Goal: Understand process/instructions: Learn about a topic

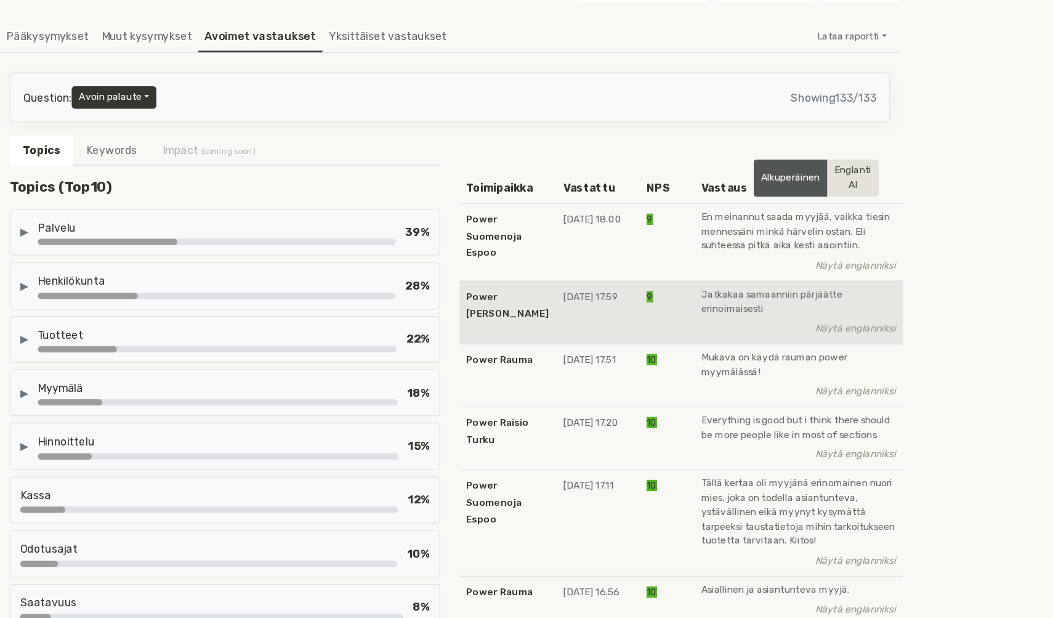
scroll to position [64, 0]
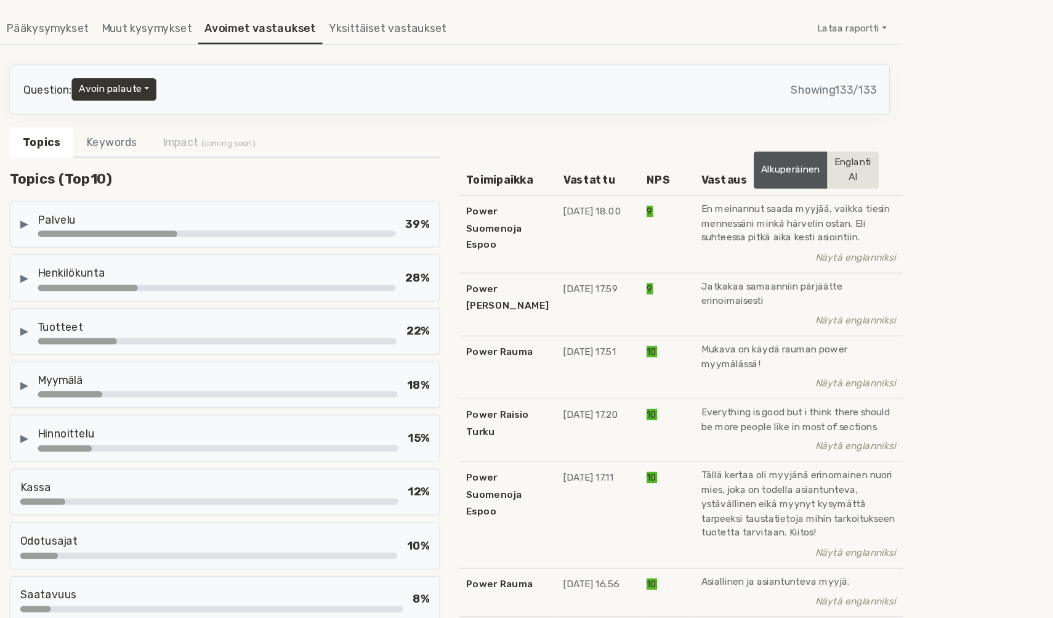
click at [203, 176] on div "▶ Palvelu 39 %" at bounding box center [115, 161] width 329 height 36
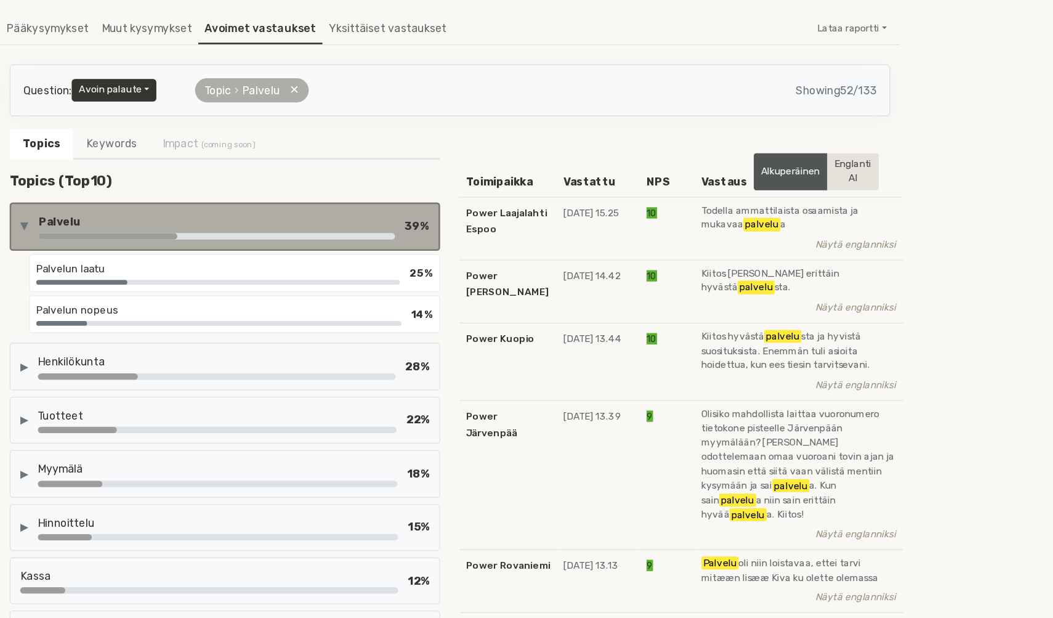
click at [203, 176] on div "▶ Palvelu 39 %" at bounding box center [115, 163] width 329 height 37
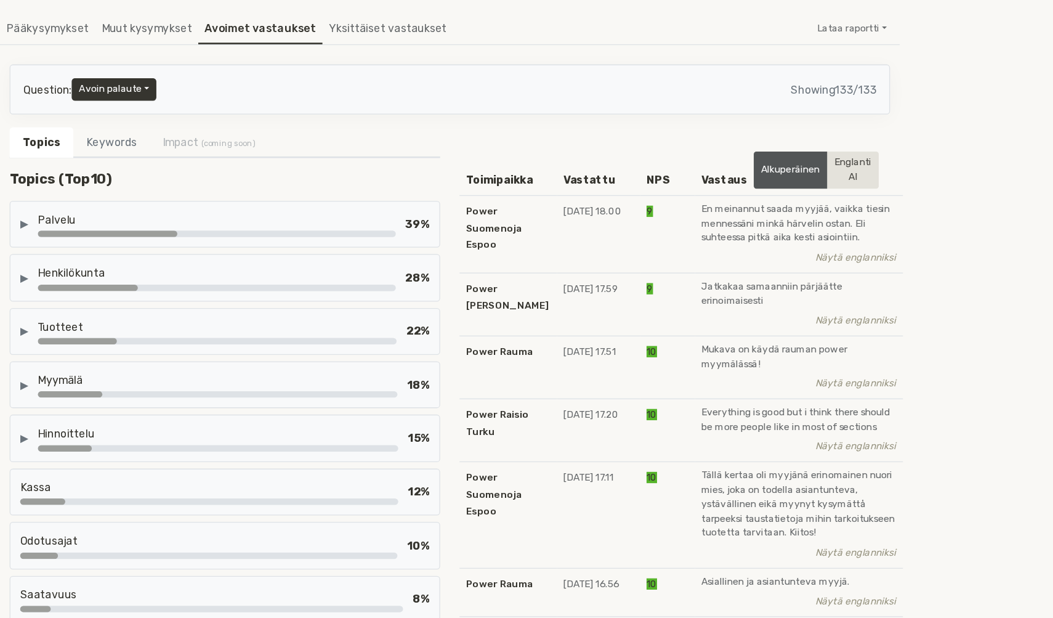
click at [243, 160] on div "Palvelu" at bounding box center [108, 157] width 273 height 12
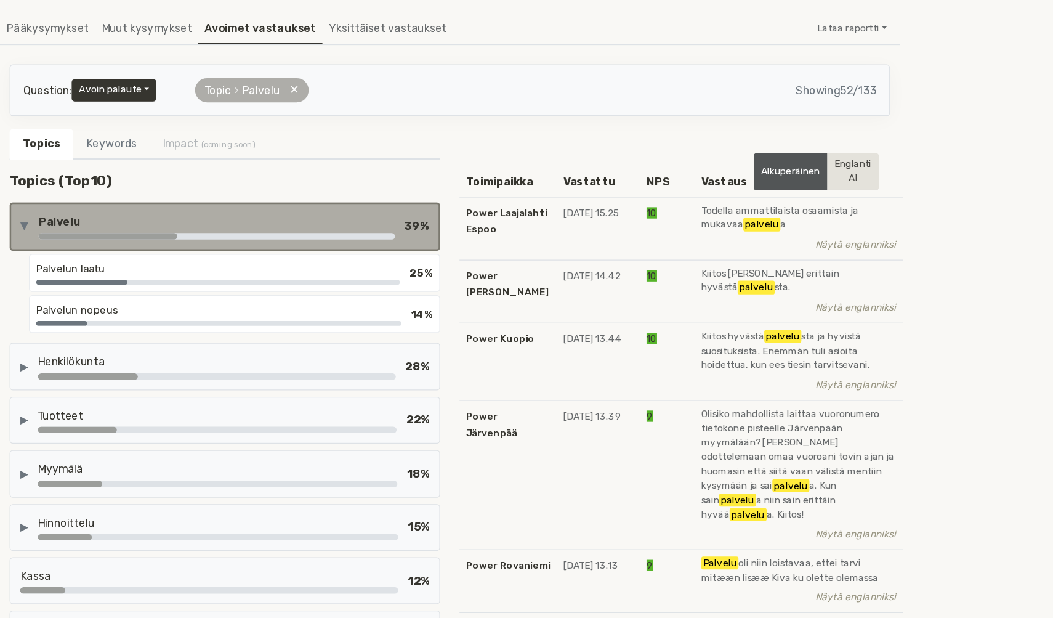
click at [243, 160] on div "Palvelu" at bounding box center [109, 159] width 272 height 12
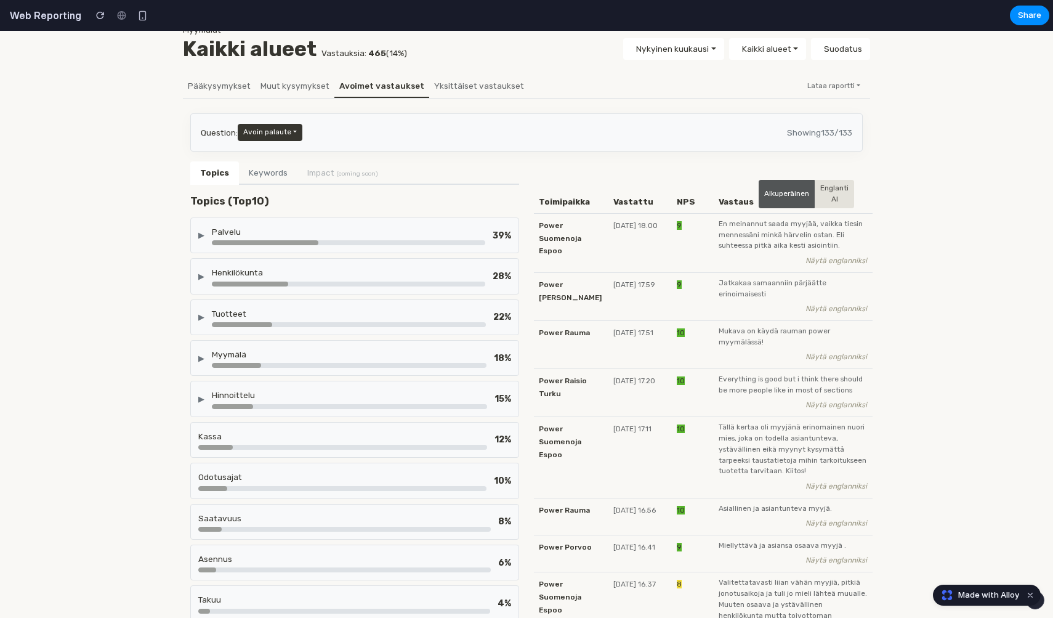
click at [384, 232] on div "Palvelu" at bounding box center [348, 231] width 273 height 12
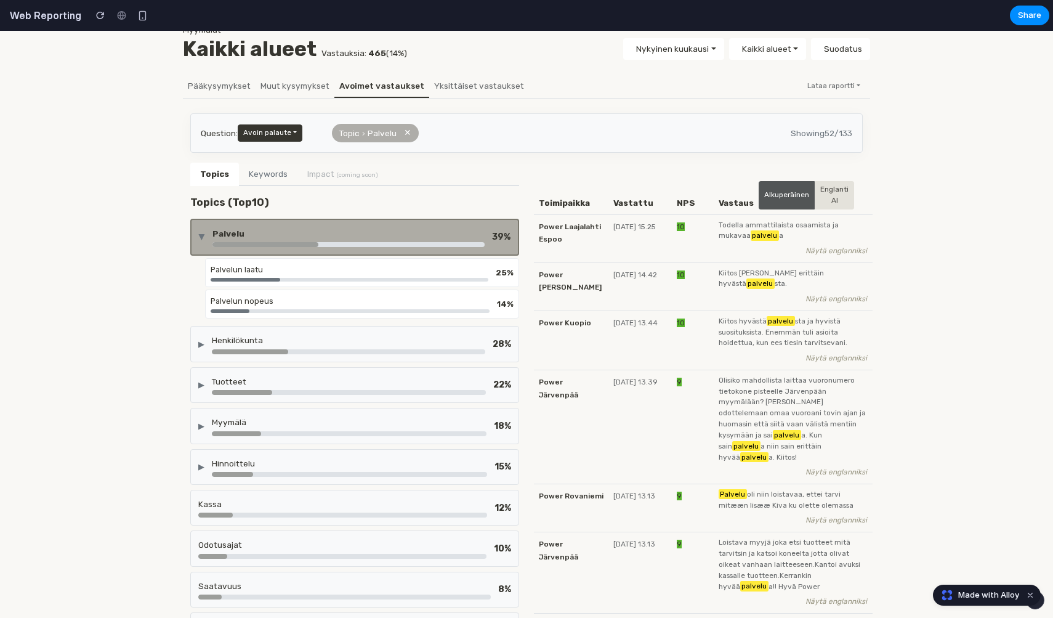
click at [307, 236] on div "Palvelu" at bounding box center [348, 233] width 272 height 12
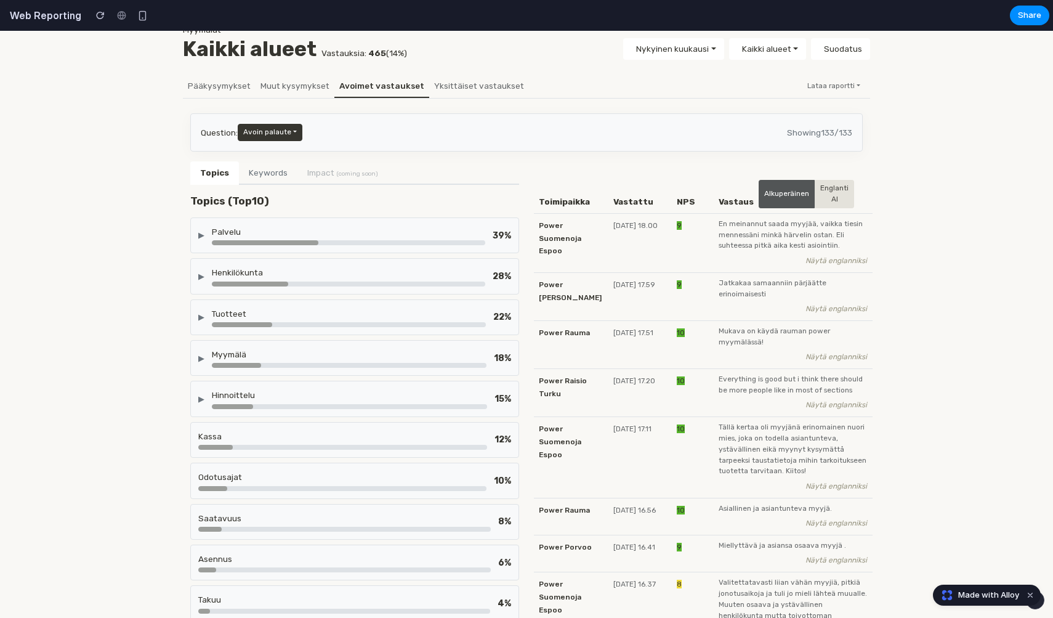
click at [415, 218] on div "▶ Palvelu 39 %" at bounding box center [354, 235] width 329 height 36
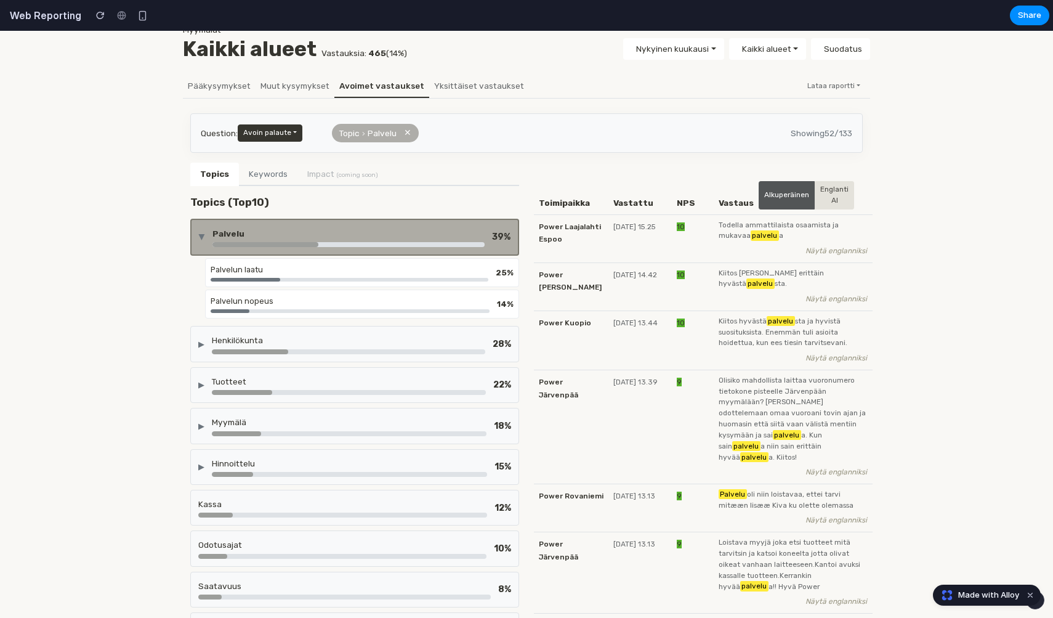
click at [415, 219] on div "▶ Palvelu 39 %" at bounding box center [354, 237] width 329 height 37
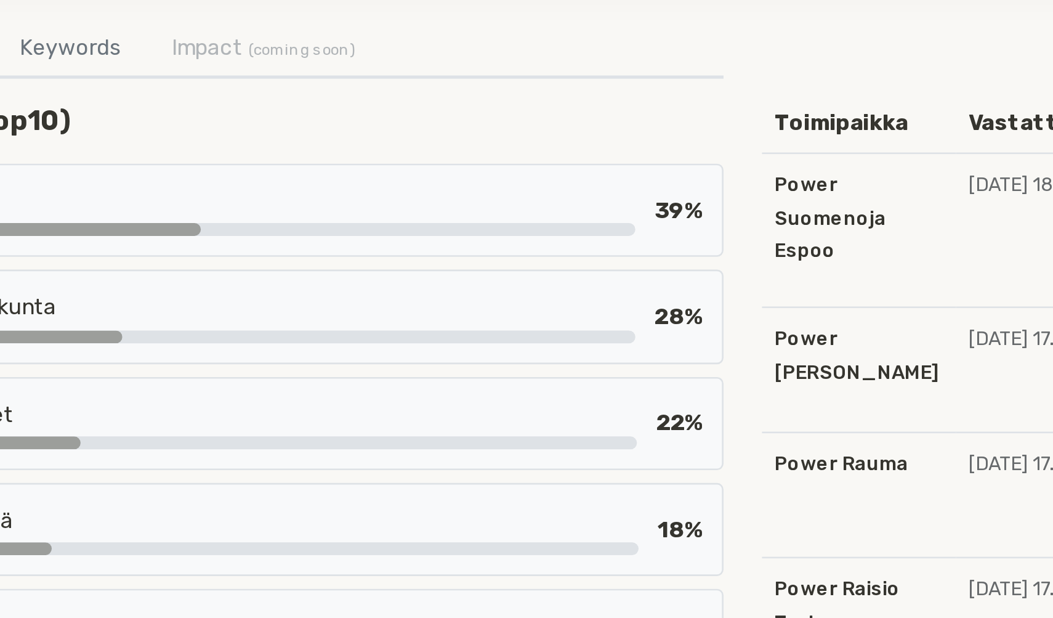
scroll to position [30, 0]
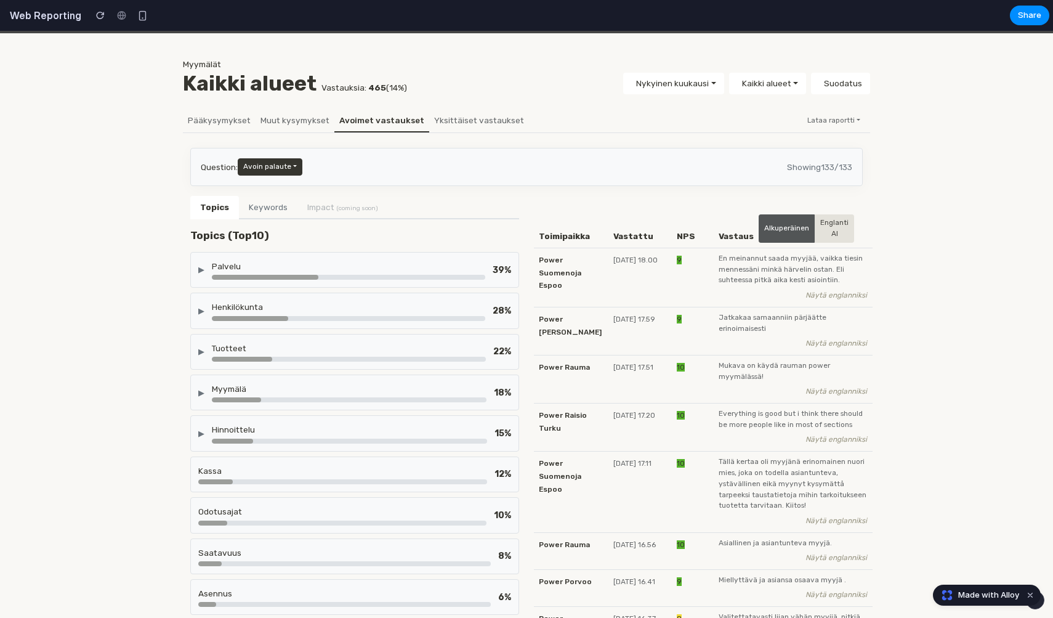
click at [203, 265] on div "▶" at bounding box center [201, 270] width 6 height 12
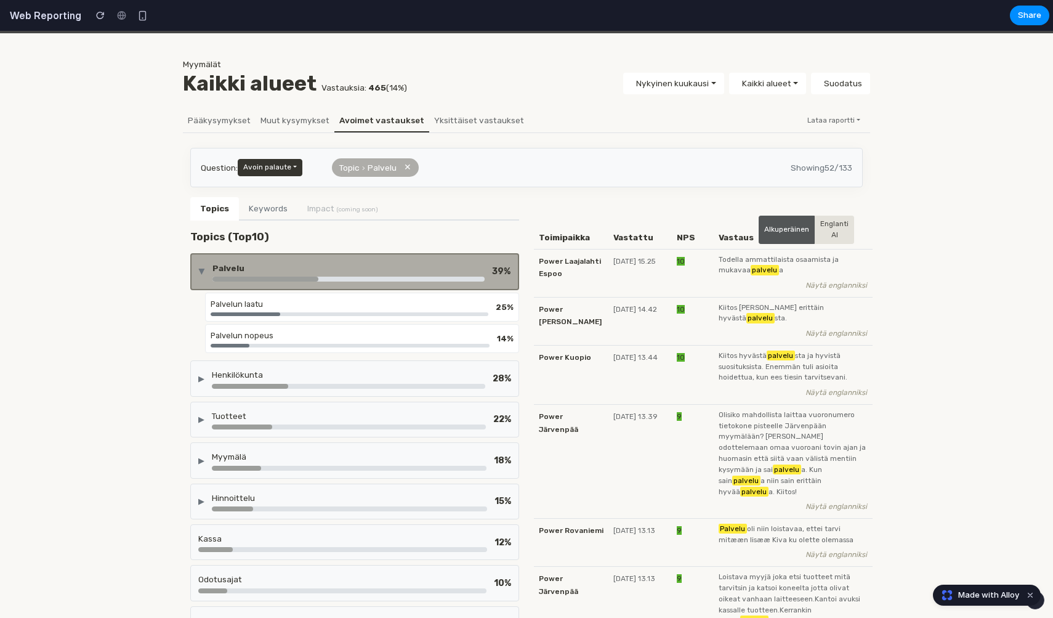
click at [203, 265] on div "▶ Palvelu 39 %" at bounding box center [355, 272] width 312 height 20
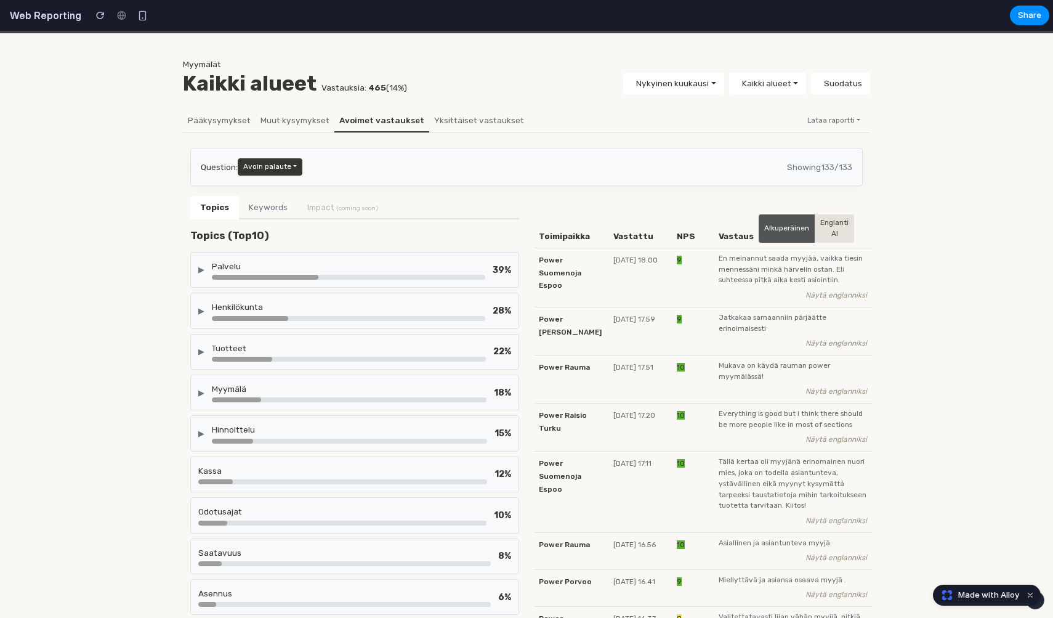
click at [203, 267] on div "▶" at bounding box center [201, 270] width 6 height 12
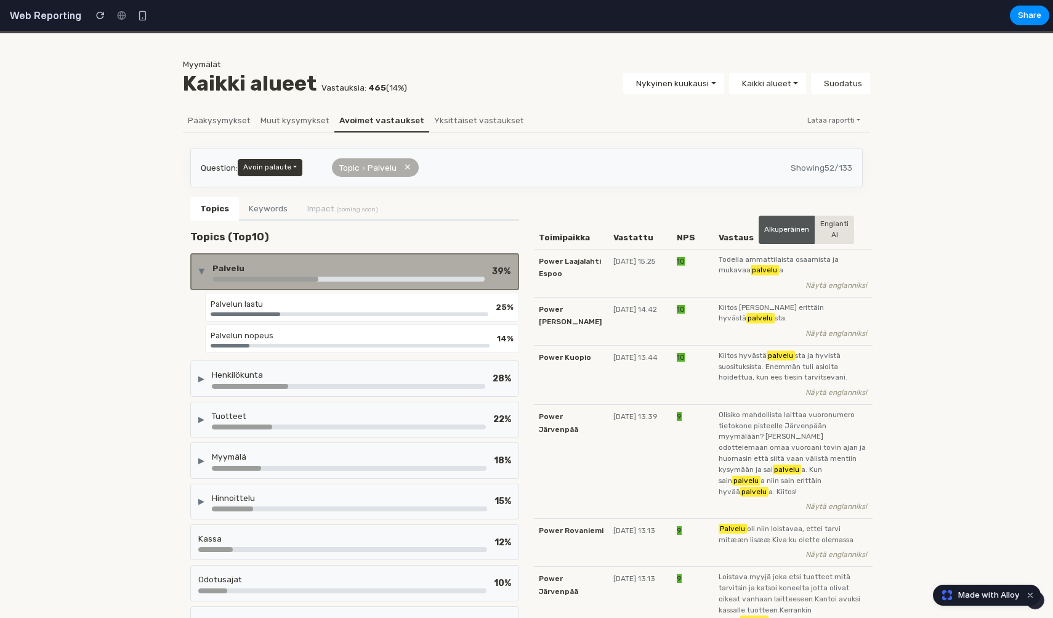
click at [203, 268] on div "▶" at bounding box center [202, 271] width 12 height 6
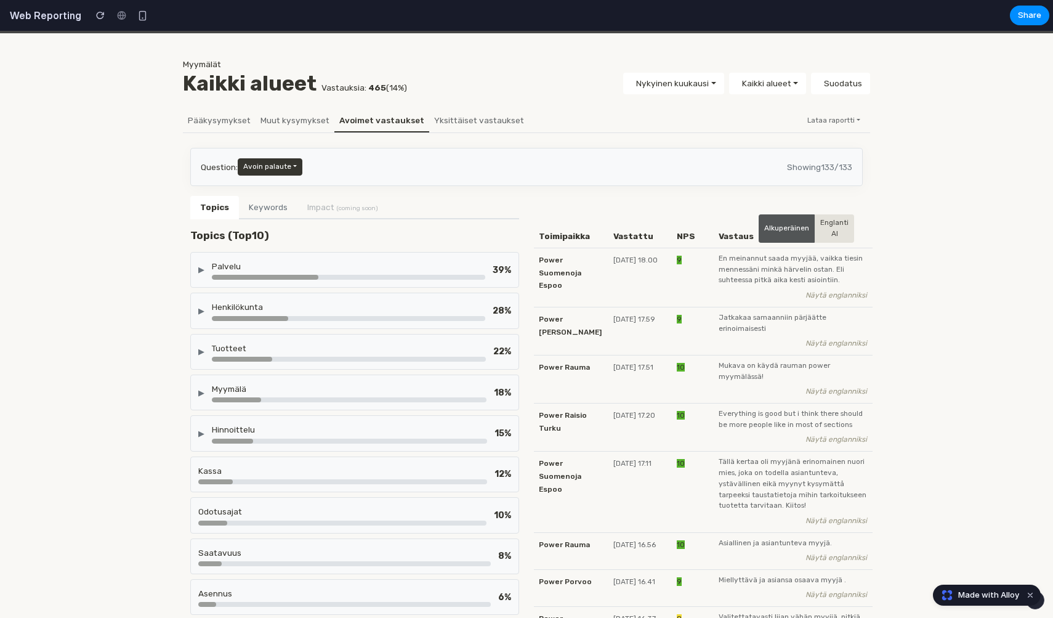
click at [203, 269] on div "▶" at bounding box center [201, 270] width 6 height 12
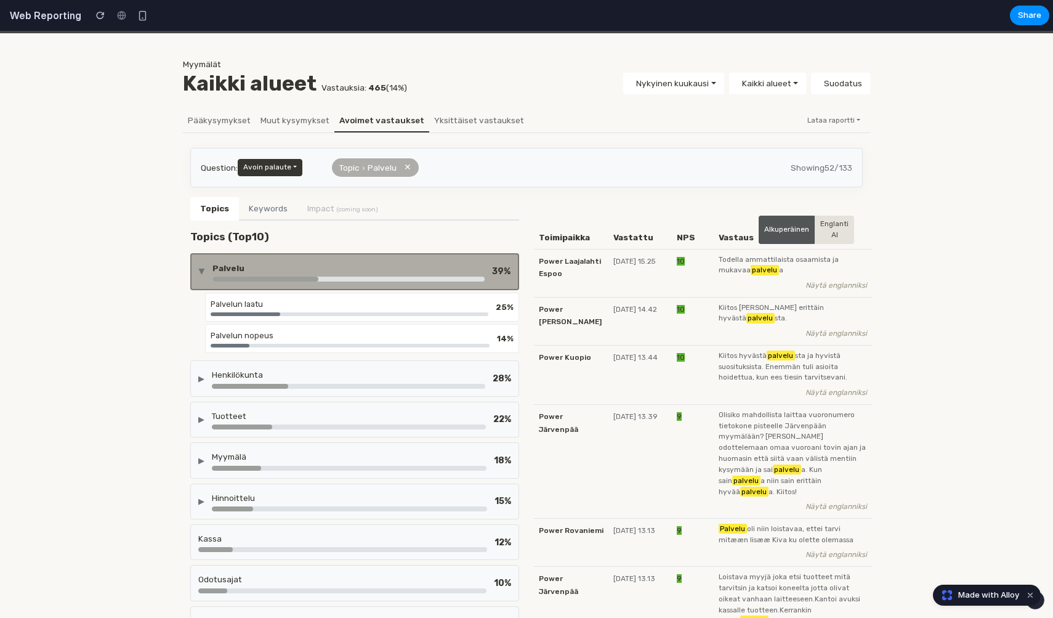
click at [271, 268] on div "Palvelu" at bounding box center [348, 268] width 272 height 12
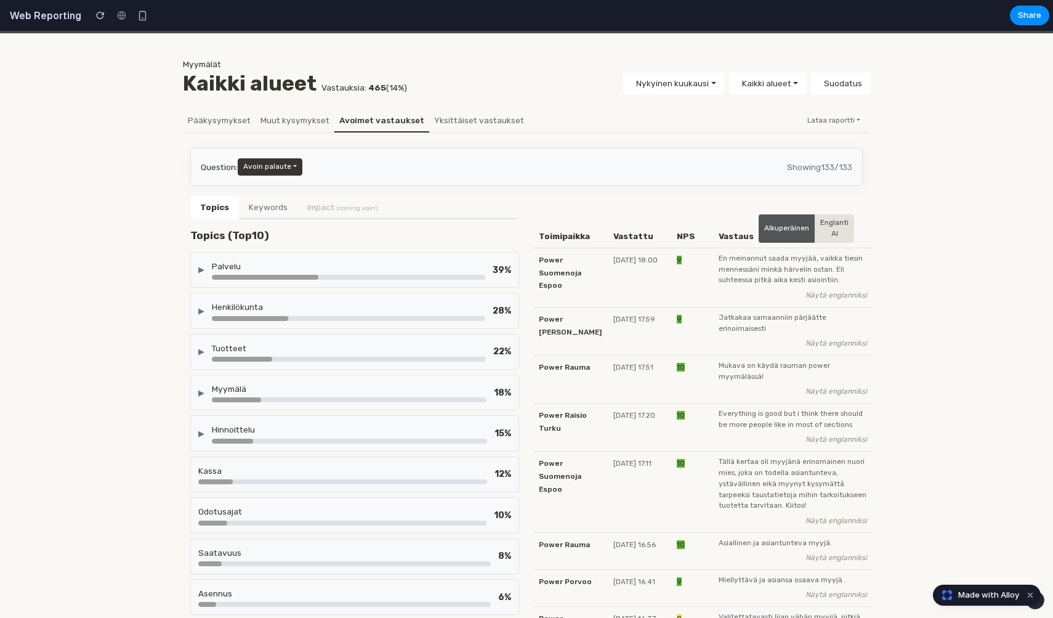
click at [271, 268] on div "Palvelu" at bounding box center [348, 266] width 273 height 12
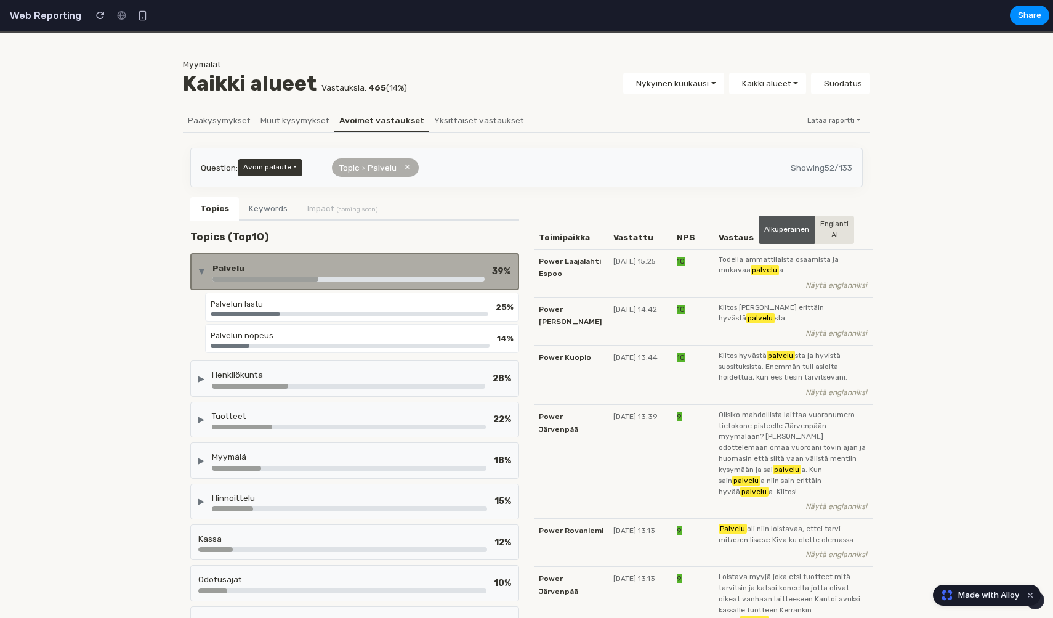
click at [271, 268] on div "Palvelu" at bounding box center [348, 268] width 272 height 12
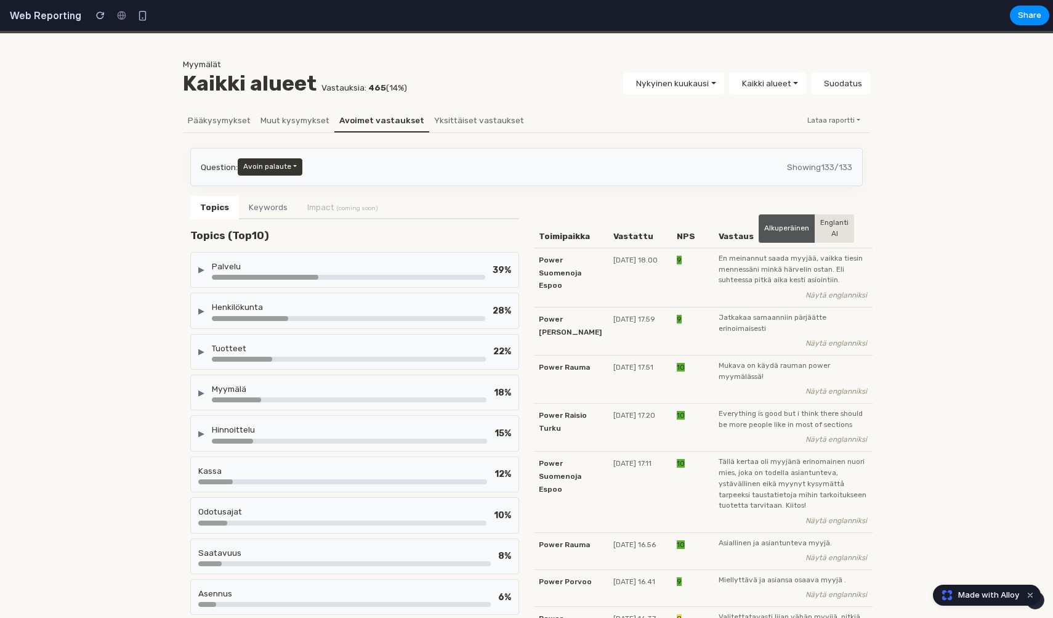
click at [201, 264] on div "▶" at bounding box center [201, 270] width 6 height 12
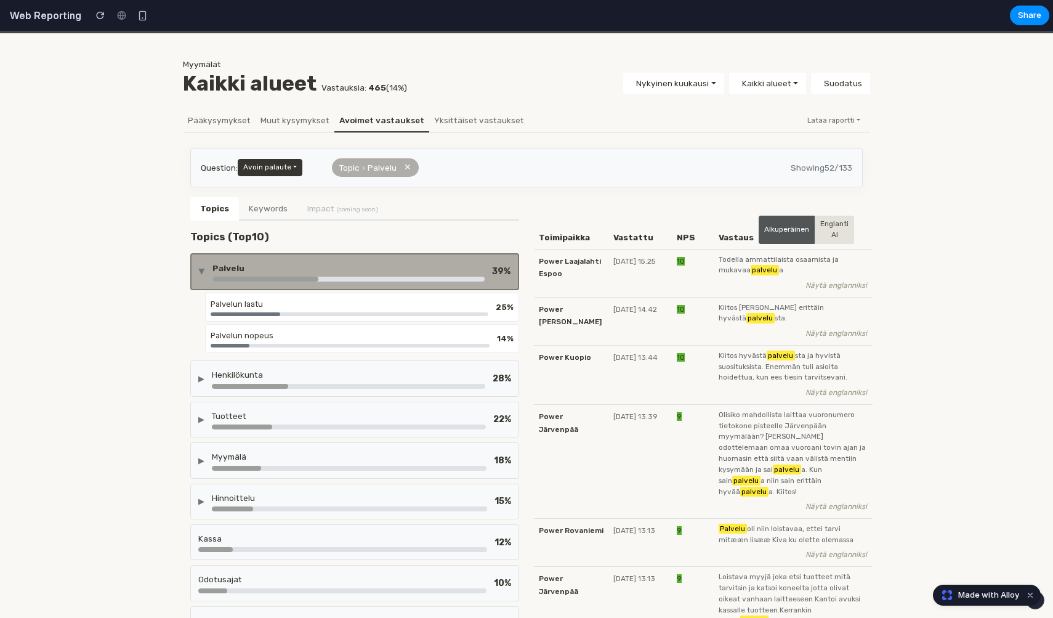
click at [281, 264] on div "Palvelu" at bounding box center [348, 268] width 272 height 12
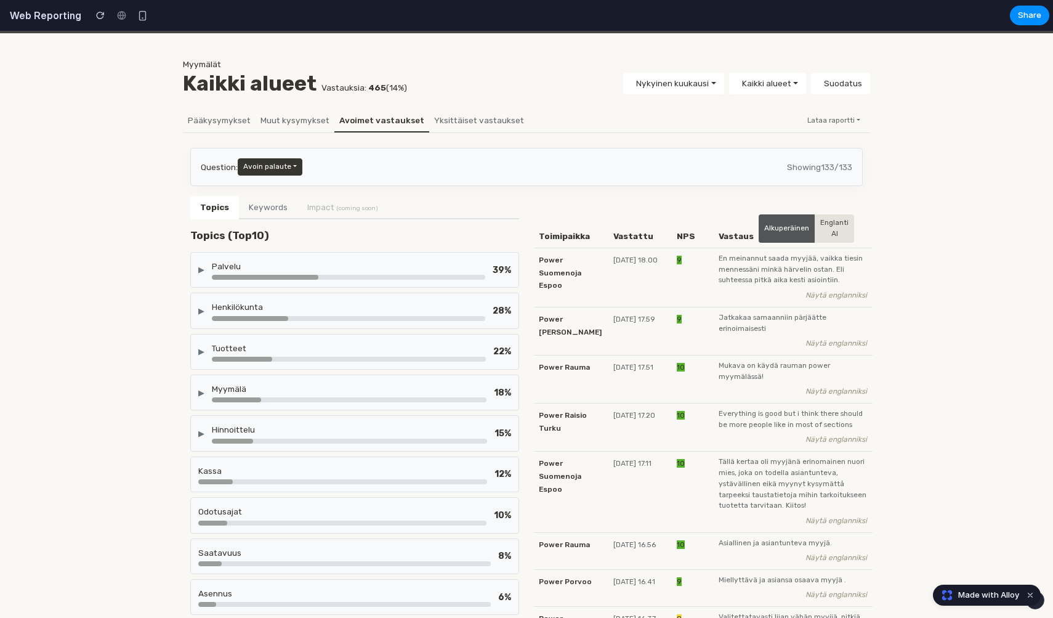
click at [281, 264] on div "Palvelu" at bounding box center [348, 266] width 273 height 12
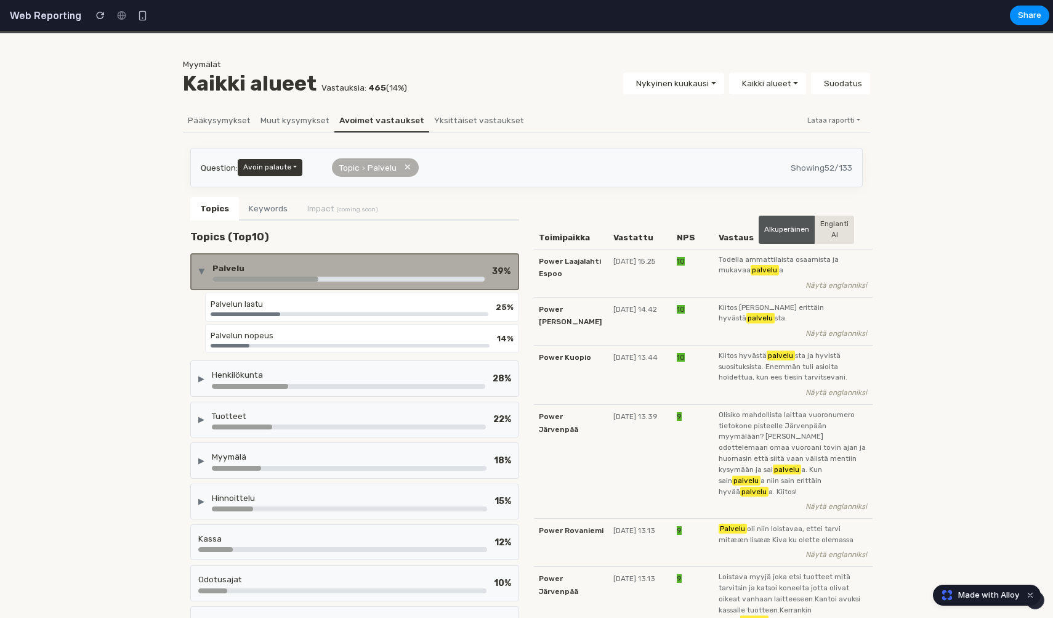
click at [281, 264] on div "Palvelu" at bounding box center [348, 268] width 272 height 12
